Goal: Information Seeking & Learning: Learn about a topic

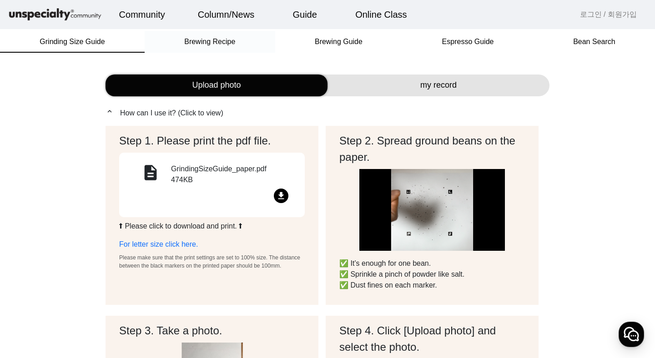
click at [241, 46] on div "Brewing Recipe" at bounding box center [210, 42] width 131 height 22
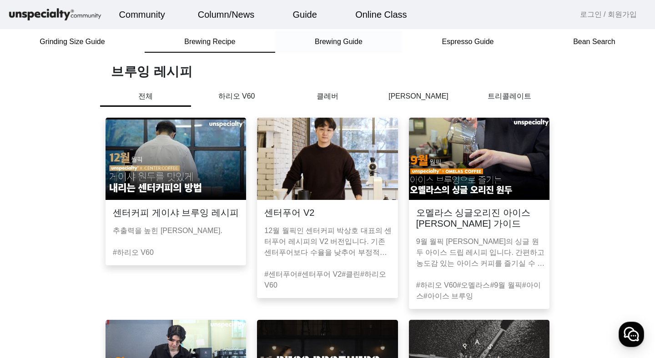
click at [348, 43] on span "Brewing Guide" at bounding box center [339, 41] width 48 height 7
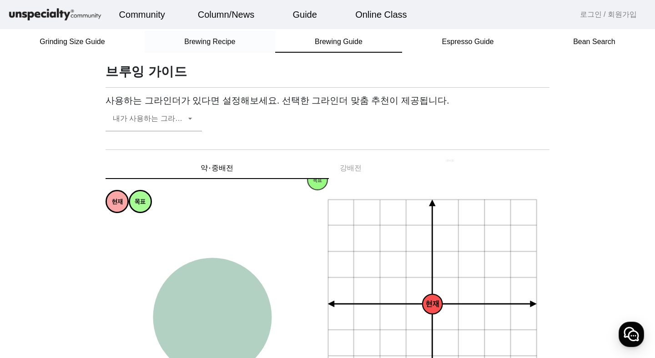
click at [240, 44] on div "Brewing Recipe" at bounding box center [210, 42] width 131 height 22
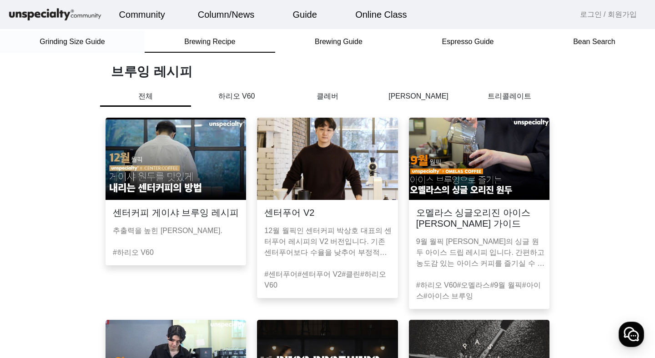
click at [69, 50] on span "Grinding Size Guide" at bounding box center [72, 42] width 65 height 22
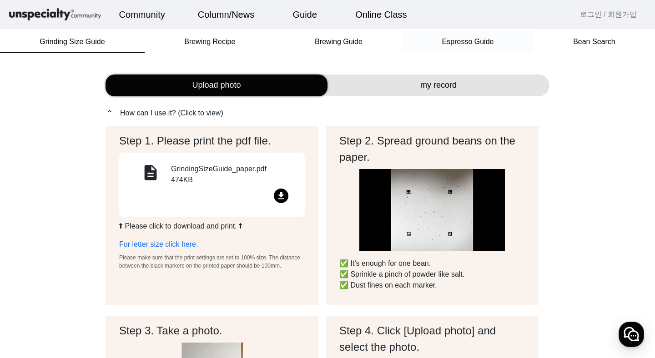
click at [469, 39] on span "Espresso Guide" at bounding box center [468, 41] width 52 height 7
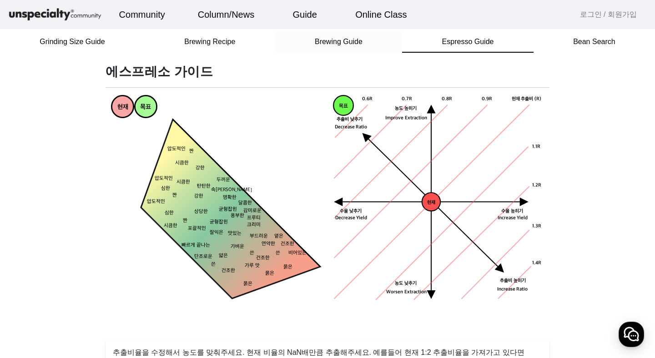
click at [360, 45] on span "Brewing Guide" at bounding box center [339, 41] width 48 height 7
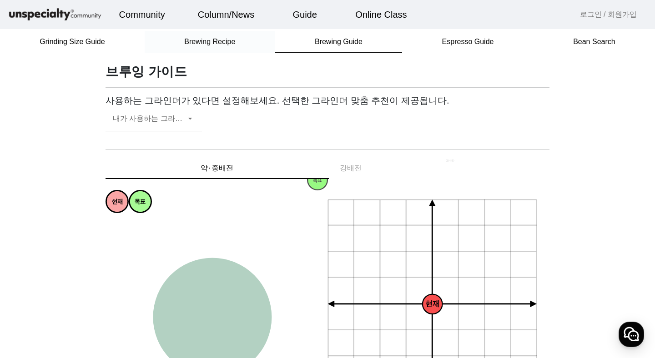
click at [204, 41] on span "Brewing Recipe" at bounding box center [209, 41] width 51 height 7
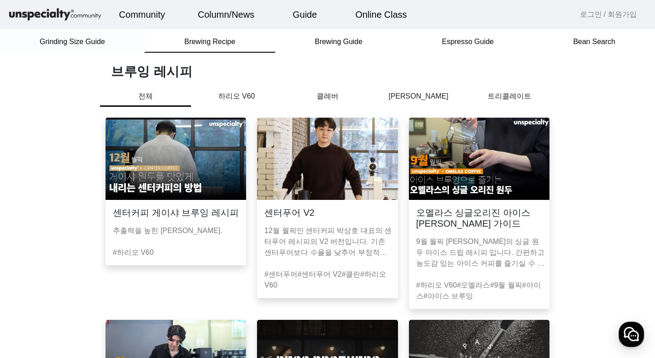
click at [75, 44] on span "Grinding Size Guide" at bounding box center [72, 41] width 65 height 7
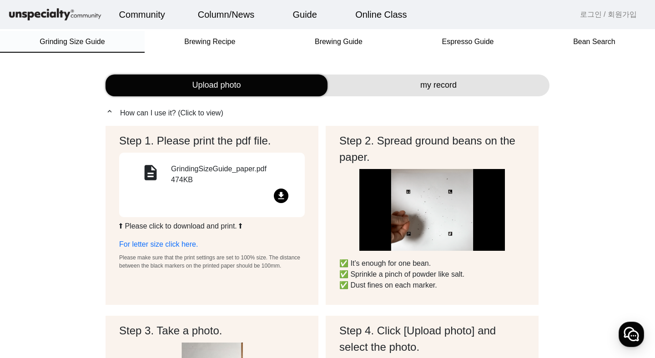
click at [0, 41] on div "Grinding Size Guide" at bounding box center [72, 42] width 145 height 22
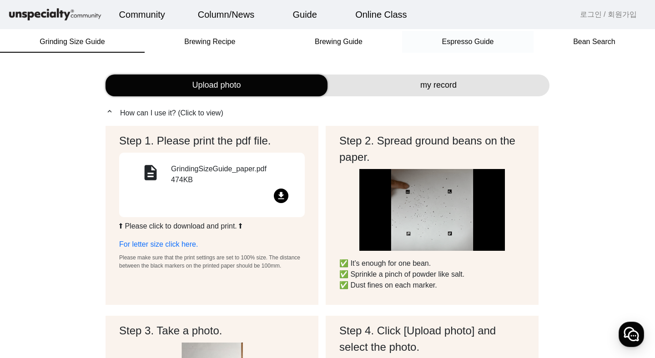
click at [467, 47] on span "Espresso Guide" at bounding box center [468, 42] width 52 height 22
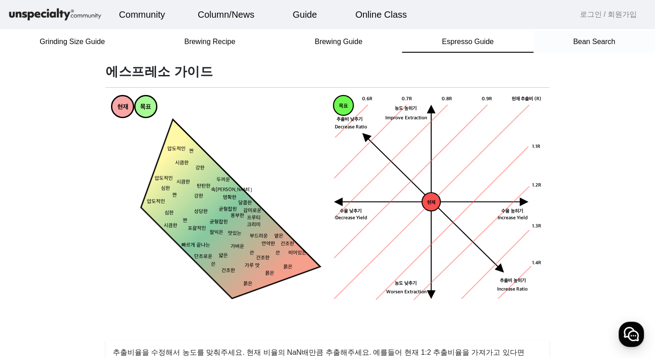
click at [595, 45] on span "Bean Search" at bounding box center [594, 41] width 42 height 7
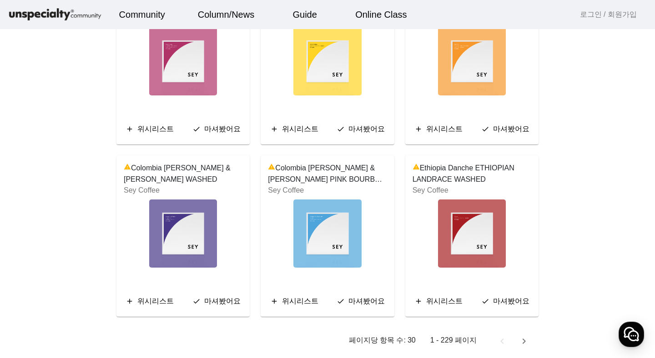
scroll to position [1696, 0]
